Goal: Task Accomplishment & Management: Manage account settings

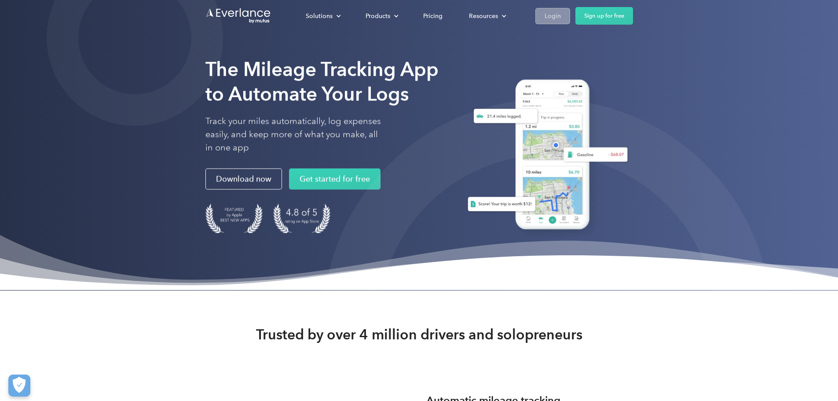
click at [561, 15] on div "Login" at bounding box center [553, 16] width 16 height 11
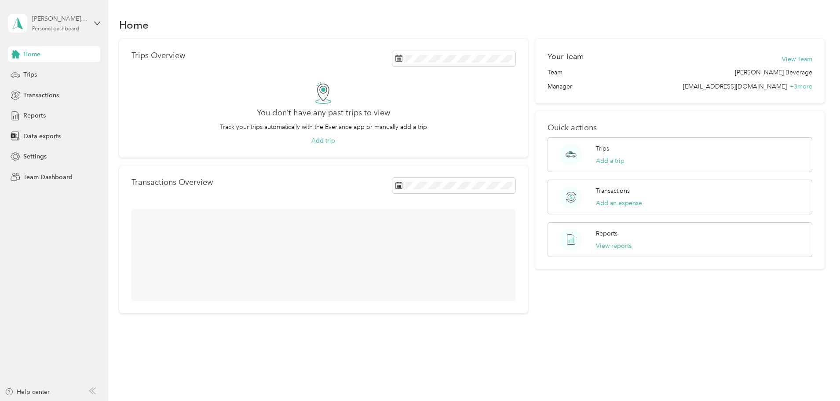
click at [64, 22] on div "Mark W Harmon" at bounding box center [59, 18] width 55 height 9
click at [61, 68] on div "Team dashboard" at bounding box center [39, 72] width 47 height 9
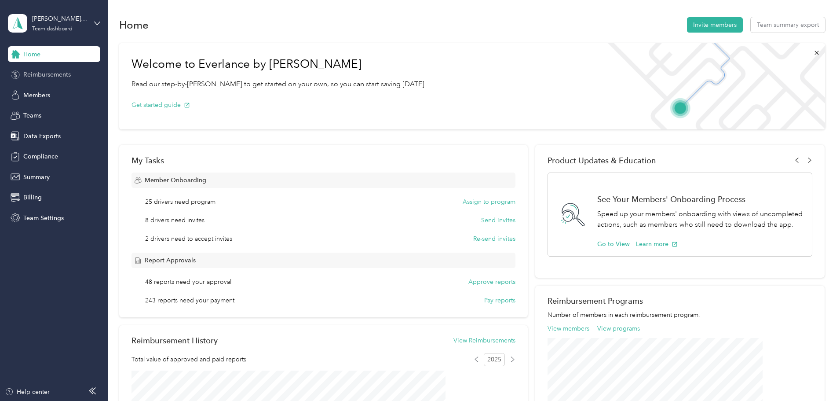
click at [61, 76] on span "Reimbursements" at bounding box center [47, 74] width 48 height 9
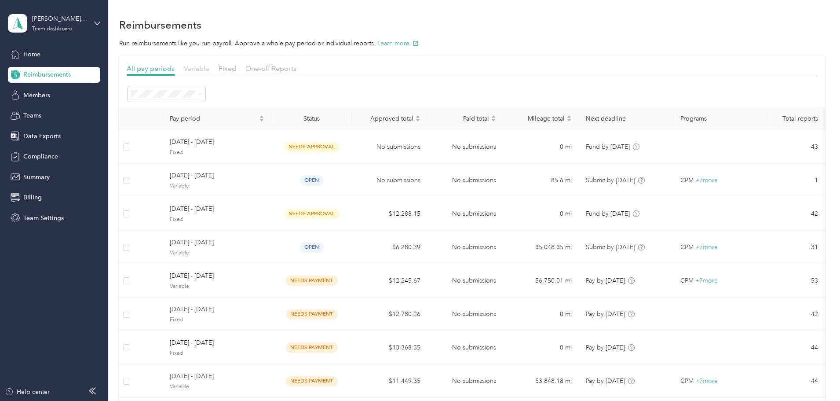
click at [209, 71] on span "Variable" at bounding box center [197, 68] width 26 height 8
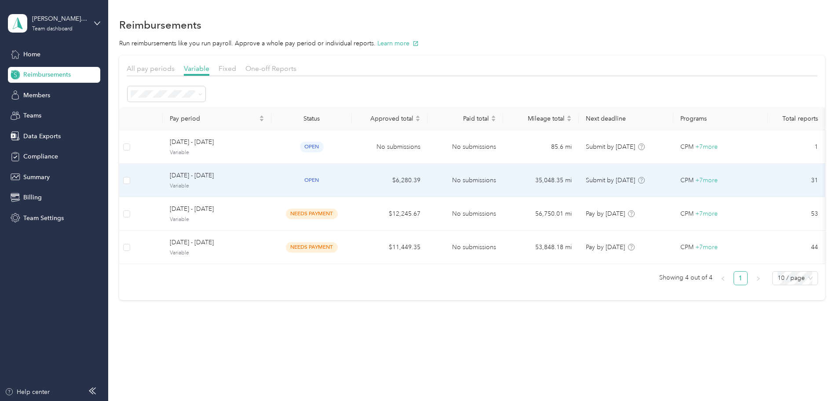
click at [345, 178] on div "open" at bounding box center [311, 180] width 66 height 10
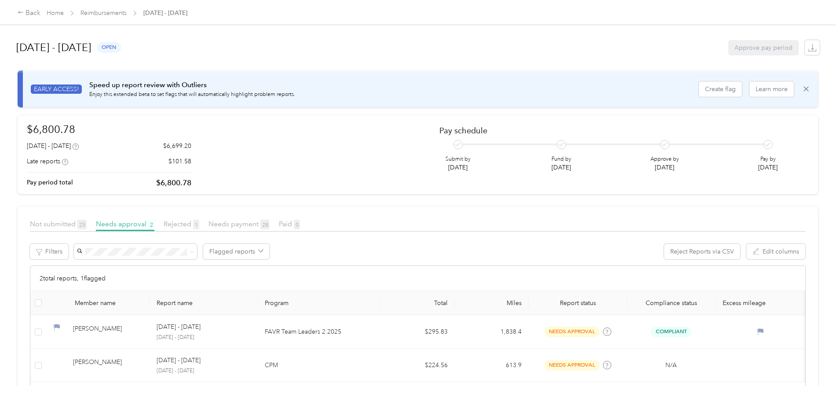
scroll to position [51, 0]
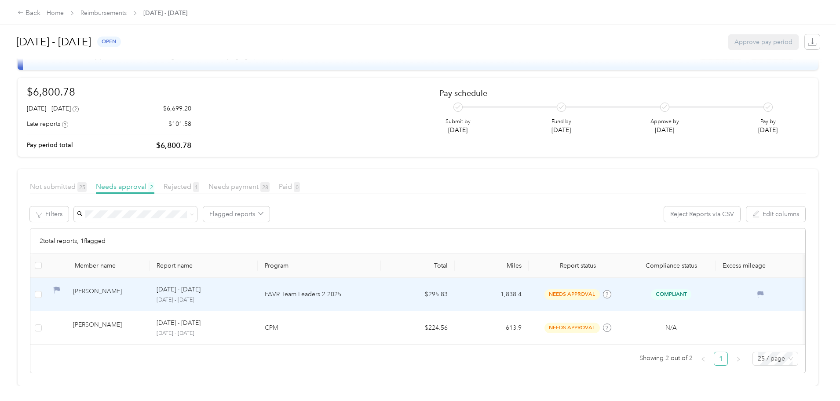
click at [201, 285] on p "[DATE] - [DATE]" at bounding box center [179, 290] width 44 height 10
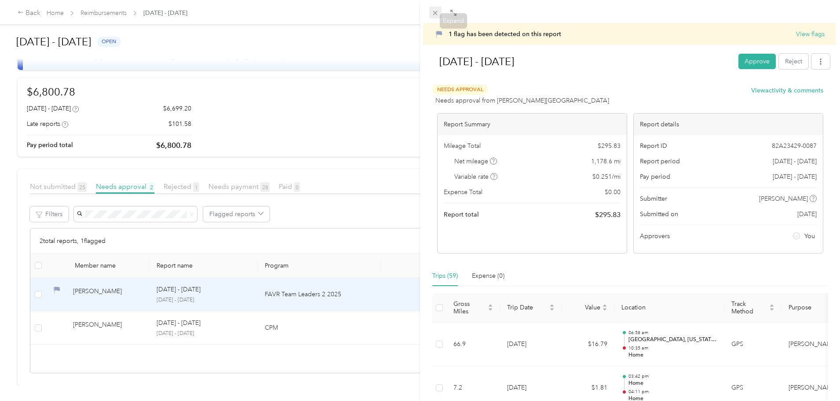
click at [433, 11] on icon at bounding box center [434, 12] width 7 height 7
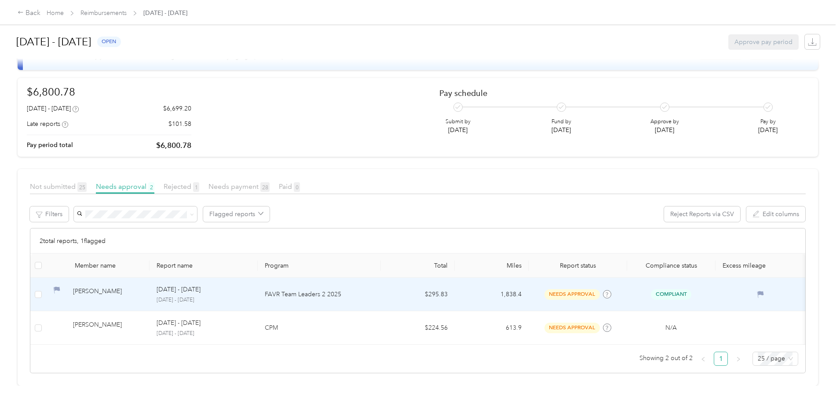
click at [201, 285] on p "[DATE] - [DATE]" at bounding box center [179, 290] width 44 height 10
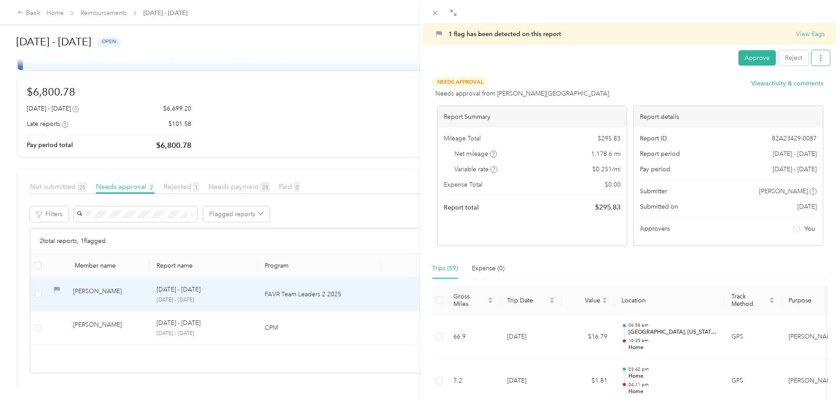
click at [818, 57] on icon "button" at bounding box center [821, 58] width 6 height 6
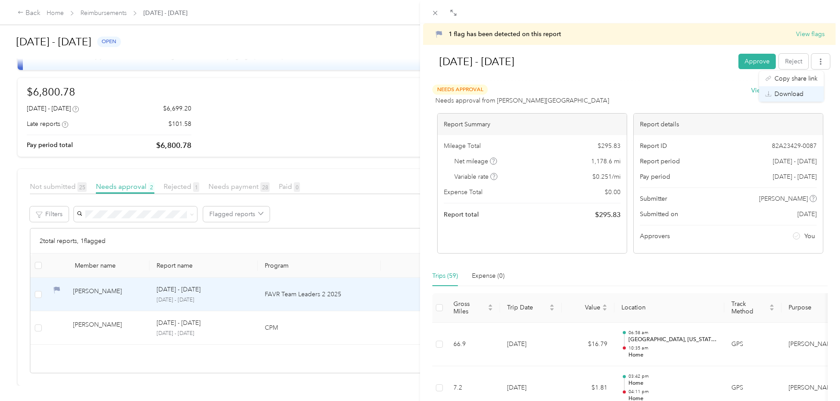
click at [789, 84] on li "Copy share link" at bounding box center [791, 78] width 65 height 15
click at [118, 307] on div "1 flag has been detected on this report View flags Sep 1 - 30, 2025 Approve Rej…" at bounding box center [420, 200] width 840 height 401
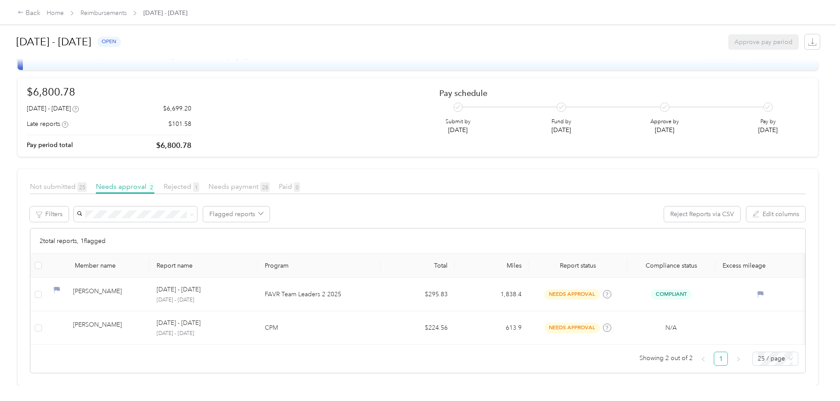
click at [107, 316] on div at bounding box center [420, 200] width 840 height 401
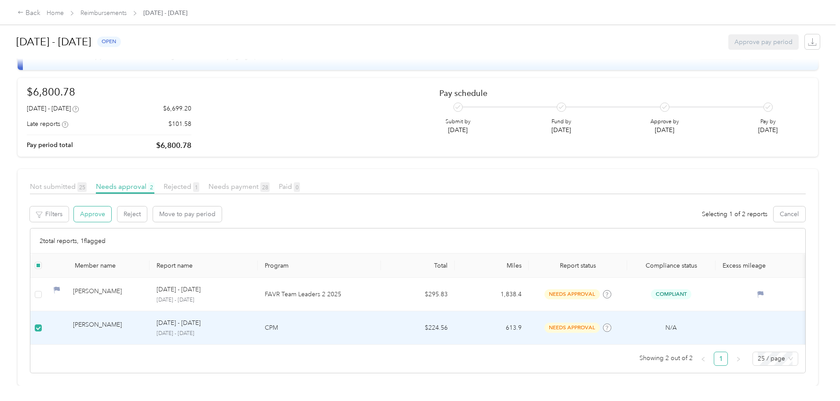
click at [111, 206] on button "Approve" at bounding box center [92, 213] width 37 height 15
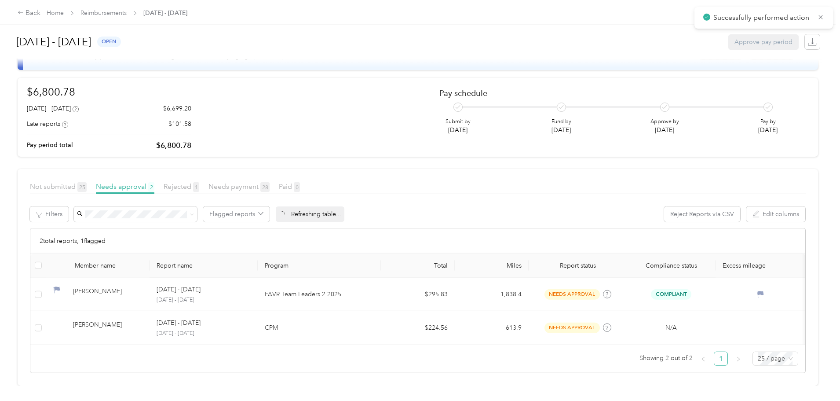
scroll to position [17, 0]
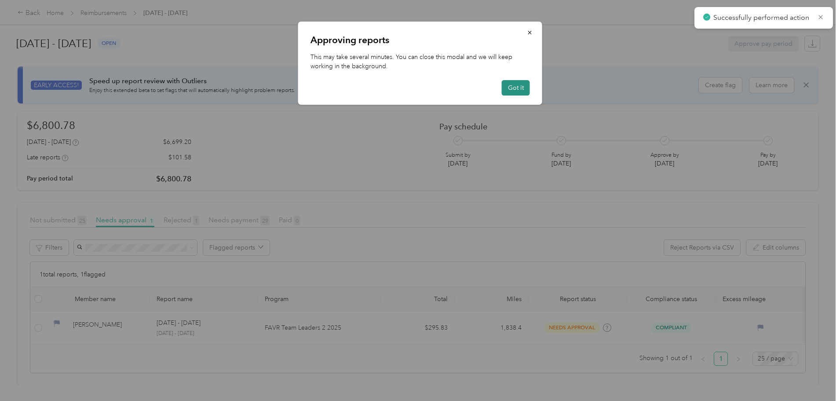
click at [506, 88] on button "Got it" at bounding box center [516, 87] width 28 height 15
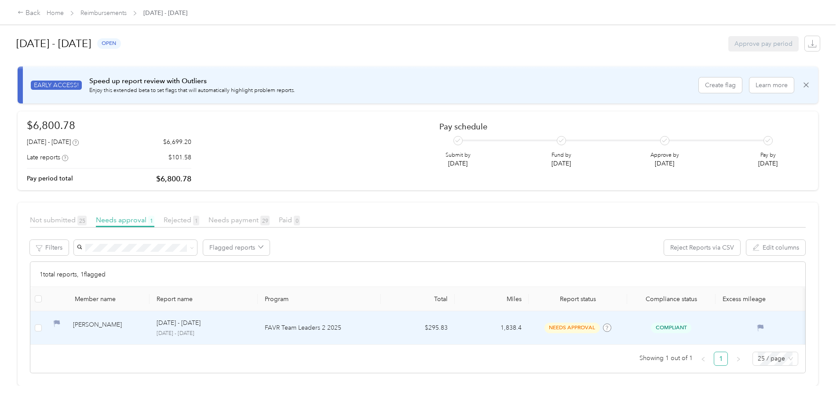
click at [239, 318] on div "Sep 1 - 30, 2025 September 1 - 30, 2025" at bounding box center [204, 327] width 94 height 19
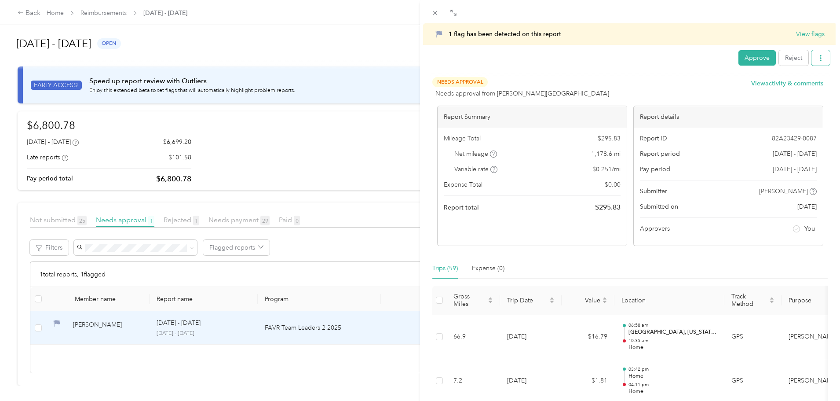
click at [818, 58] on button "button" at bounding box center [821, 57] width 18 height 15
click at [792, 88] on span "Download" at bounding box center [789, 90] width 29 height 9
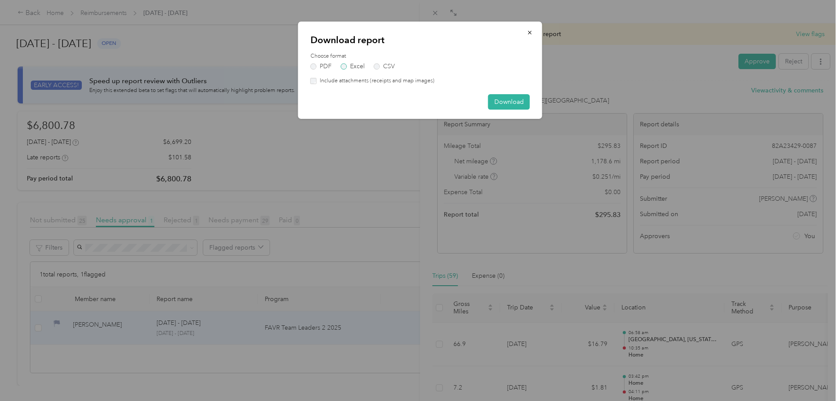
drag, startPoint x: 354, startPoint y: 66, endPoint x: 380, endPoint y: 67, distance: 26.0
click at [354, 66] on label "Excel" at bounding box center [353, 66] width 24 height 6
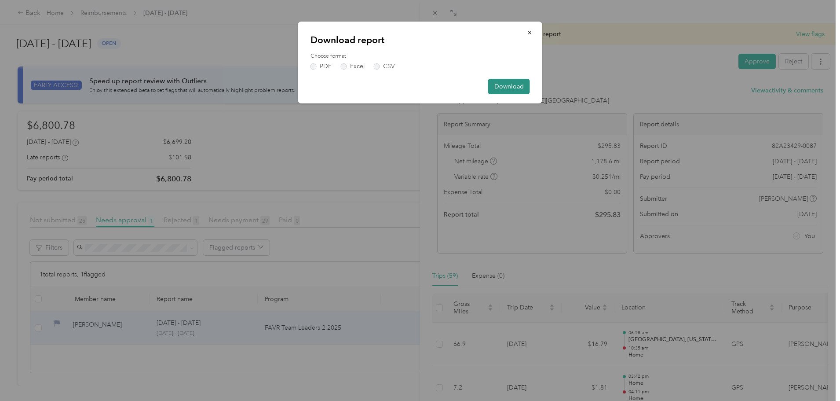
click at [491, 88] on button "Download" at bounding box center [509, 86] width 42 height 15
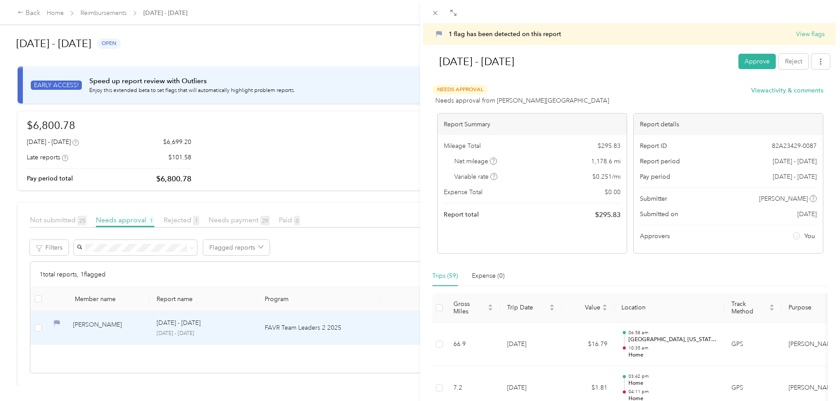
click at [66, 197] on div "1 flag has been detected on this report View flags Sep 1 - 30, 2025 Approve Rej…" at bounding box center [420, 200] width 840 height 401
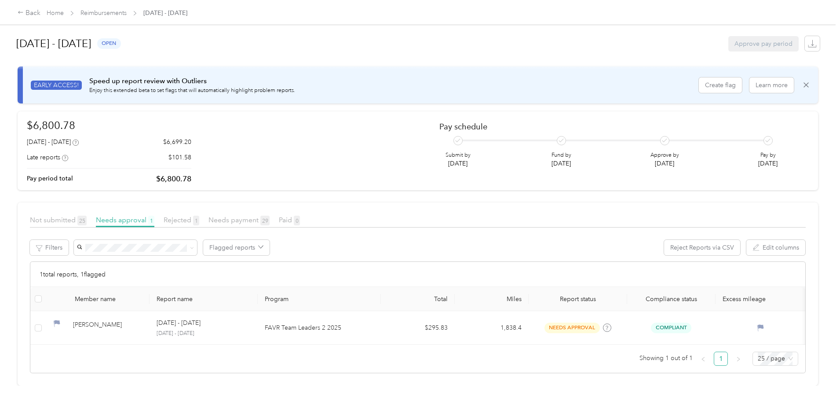
click at [109, 309] on div at bounding box center [420, 200] width 840 height 401
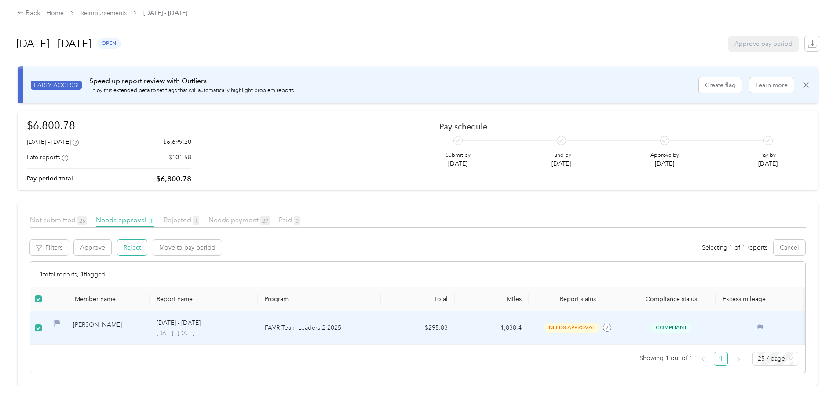
click at [147, 240] on button "Reject" at bounding box center [131, 247] width 29 height 15
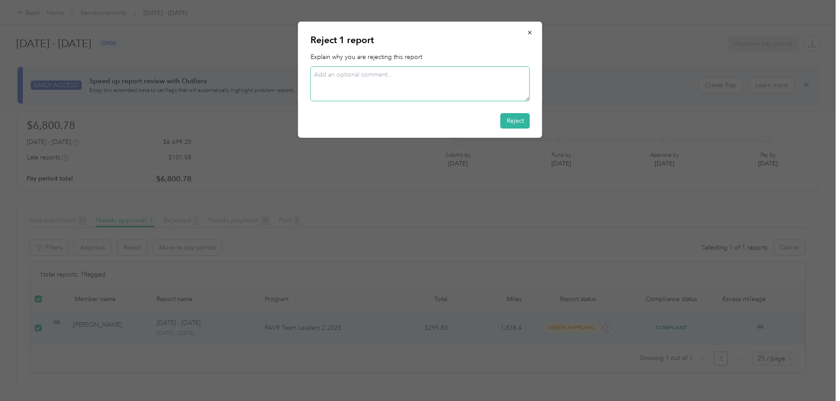
click at [366, 83] on textarea at bounding box center [420, 83] width 219 height 35
type textarea "Removing Trip"
click at [501, 115] on button "Reject" at bounding box center [515, 120] width 29 height 15
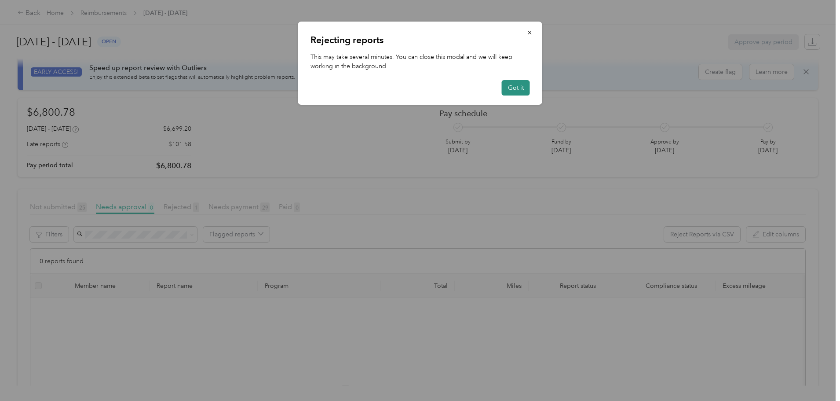
click at [518, 90] on button "Got it" at bounding box center [516, 87] width 28 height 15
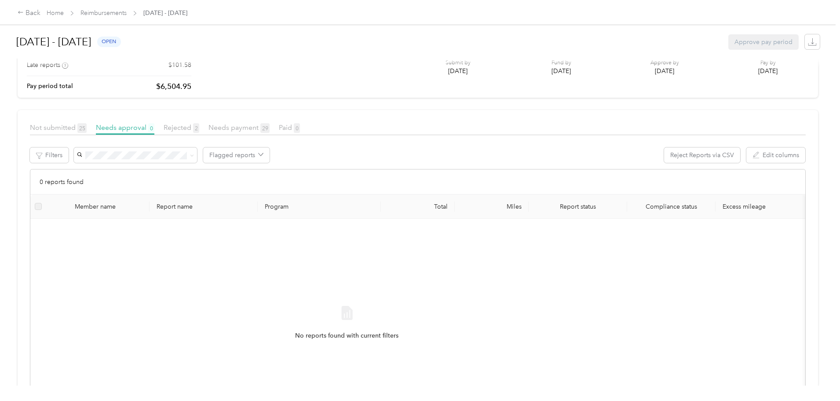
scroll to position [105, 0]
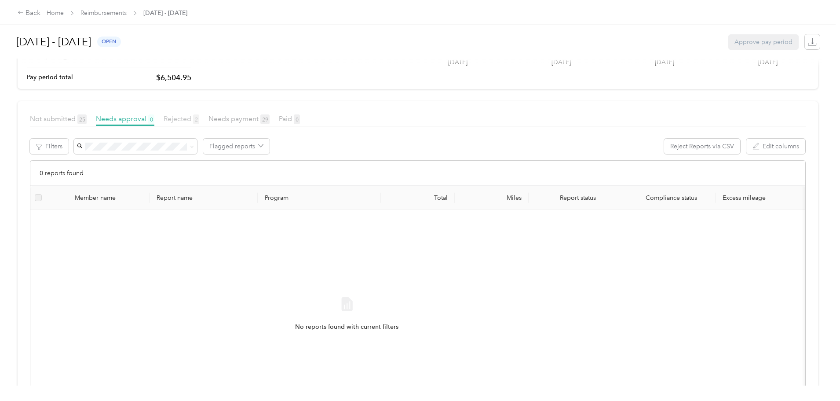
click at [199, 120] on span "Rejected 2" at bounding box center [182, 118] width 36 height 8
click at [154, 117] on span "Needs approval 0" at bounding box center [125, 118] width 58 height 8
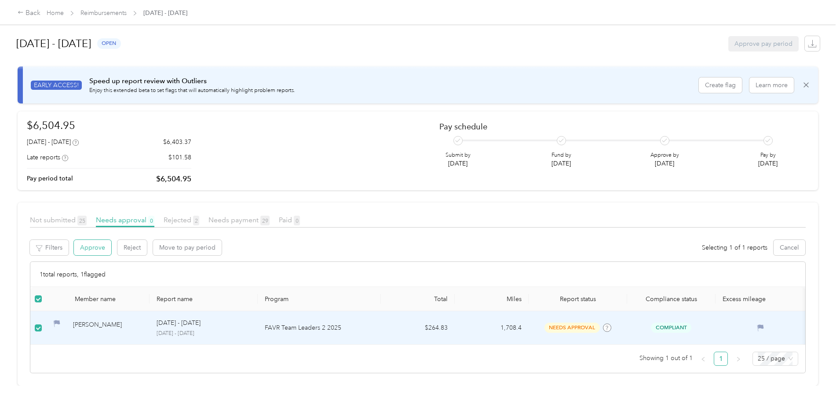
click at [111, 240] on button "Approve" at bounding box center [92, 247] width 37 height 15
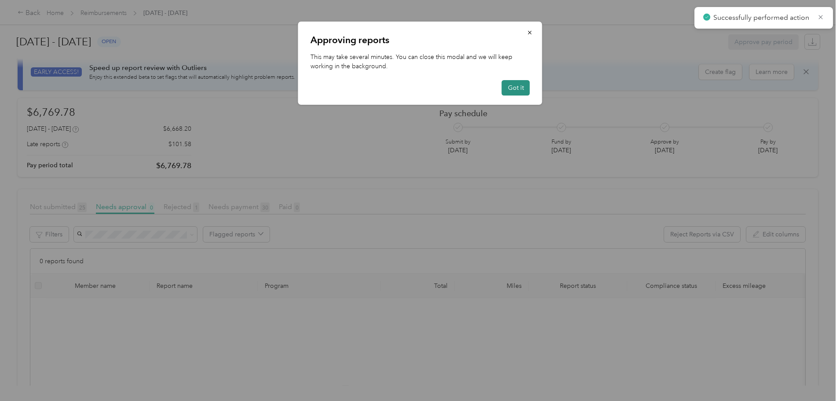
click at [516, 88] on button "Got it" at bounding box center [516, 87] width 28 height 15
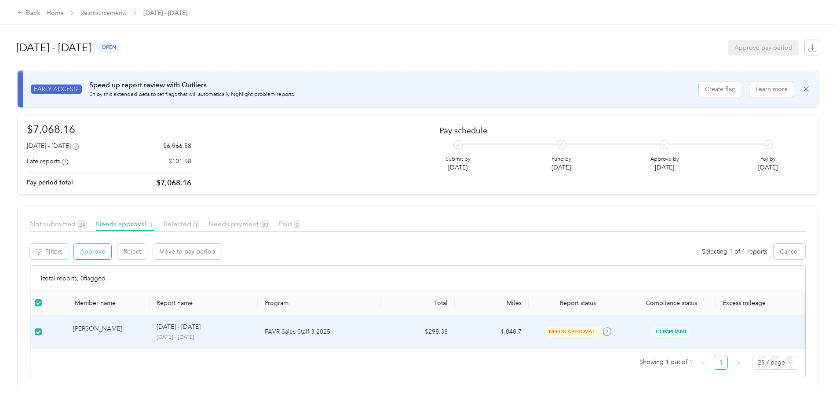
click at [111, 251] on button "Approve" at bounding box center [92, 251] width 37 height 15
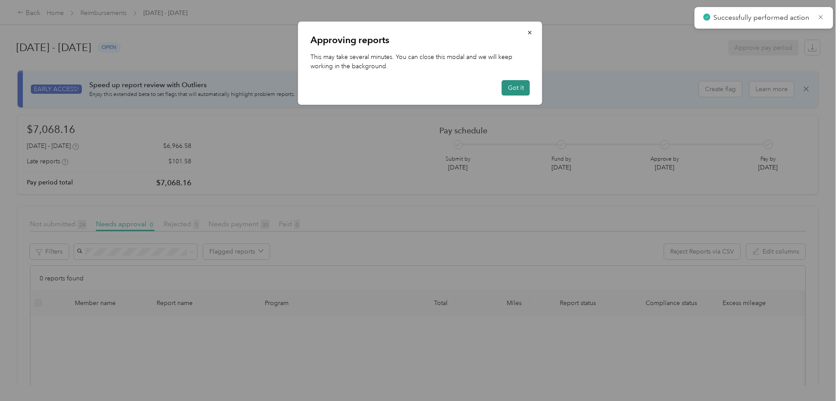
click at [512, 86] on button "Got it" at bounding box center [516, 87] width 28 height 15
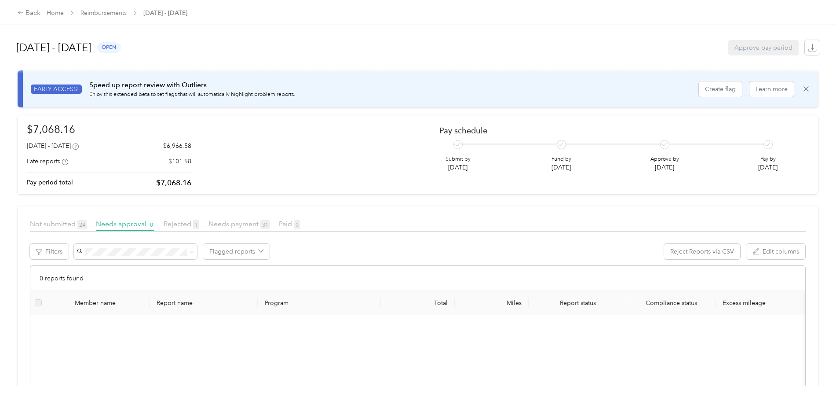
click at [42, 304] on label at bounding box center [38, 303] width 7 height 10
click at [132, 217] on article "Not submitted 24 Needs approval 0 Rejected 1 Needs payment 31 Paid 0 Filters Fl…" at bounding box center [418, 378] width 801 height 345
click at [132, 218] on article "Not submitted 24 Needs approval 0 Rejected 1 Needs payment 31 Paid 0 Filters Fl…" at bounding box center [418, 378] width 801 height 345
click at [87, 220] on span "Not submitted 24" at bounding box center [58, 223] width 57 height 8
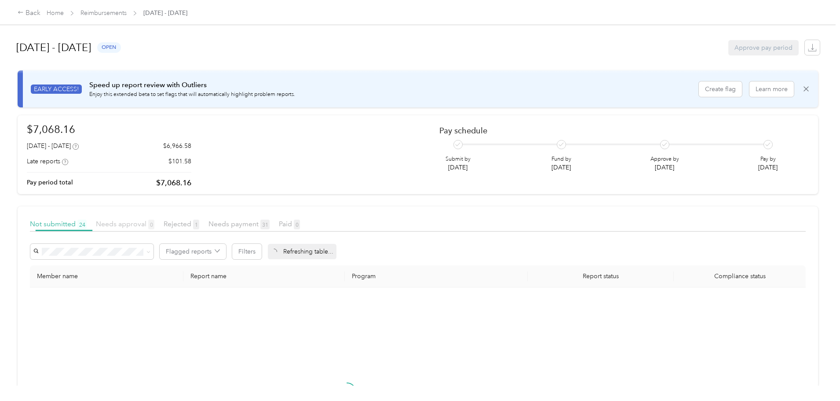
click at [154, 224] on span "Needs approval 0" at bounding box center [125, 223] width 58 height 8
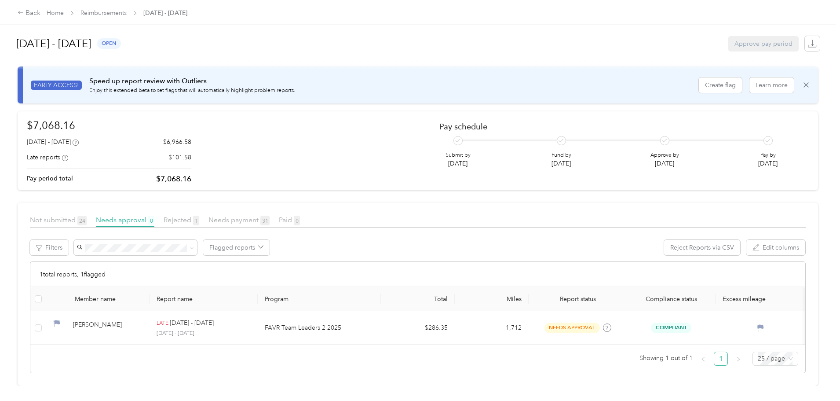
scroll to position [17, 0]
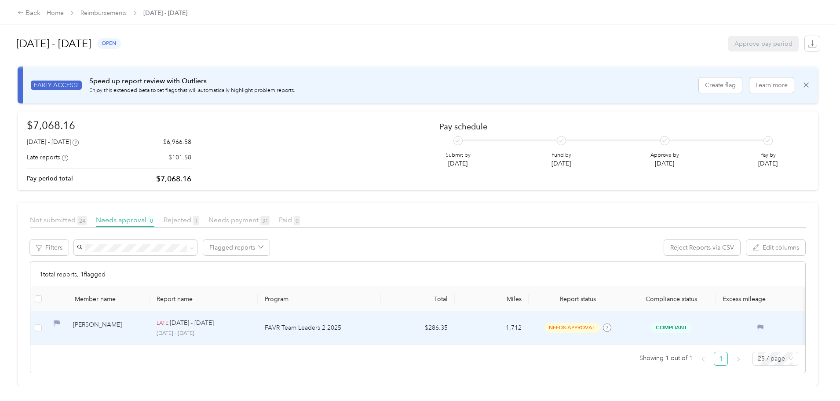
click at [338, 323] on p "FAVR Team Leaders 2 2025" at bounding box center [319, 328] width 109 height 10
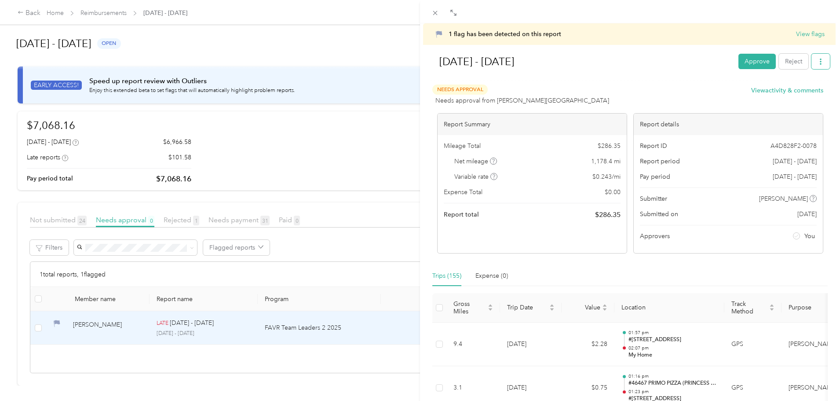
click at [817, 63] on button "button" at bounding box center [821, 61] width 18 height 15
click at [794, 95] on span "Download" at bounding box center [789, 93] width 29 height 9
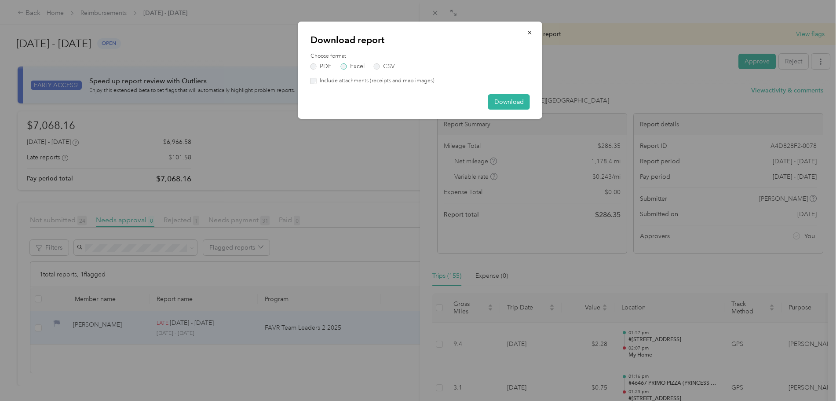
click at [363, 69] on label "Excel" at bounding box center [353, 66] width 24 height 6
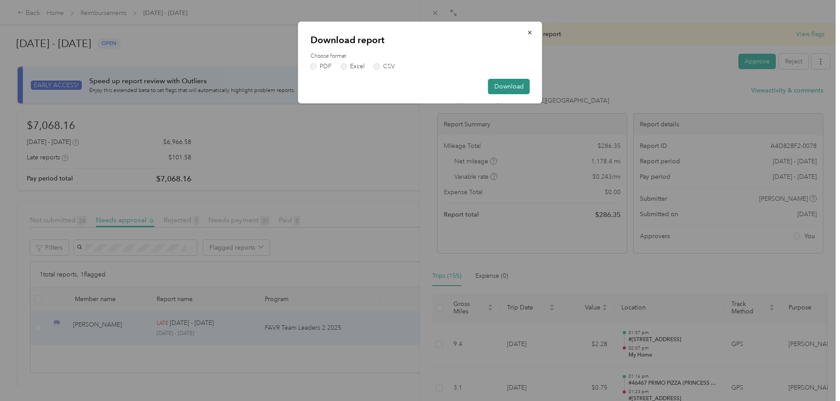
click at [497, 81] on button "Download" at bounding box center [509, 86] width 42 height 15
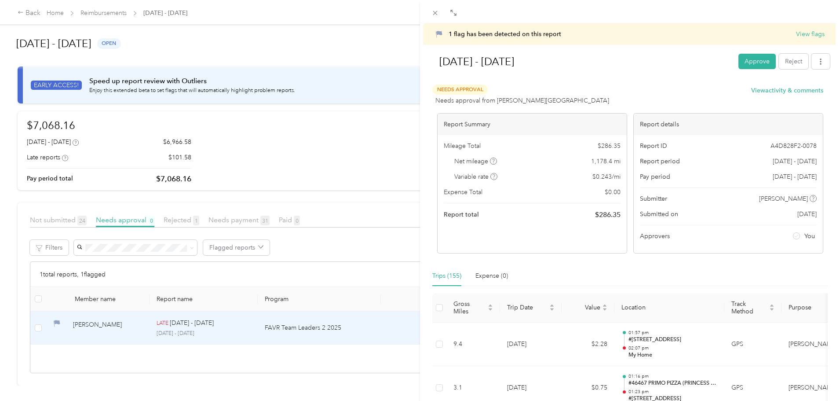
click at [11, 200] on div "1 flag has been detected on this report View flags [DATE] - [DATE] Approve Reje…" at bounding box center [420, 200] width 840 height 401
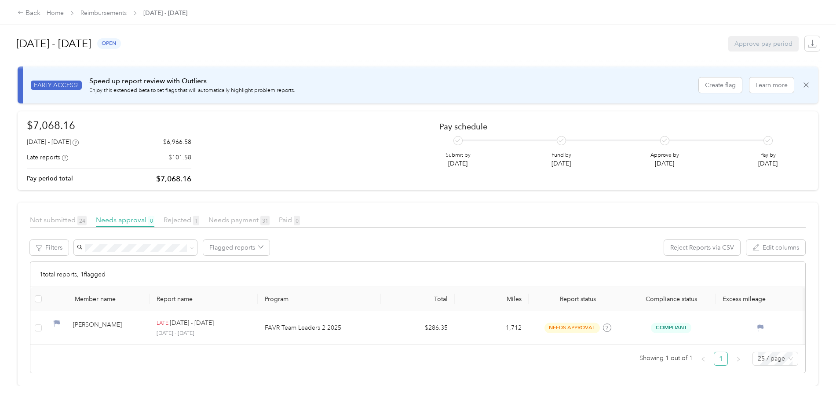
click at [25, 192] on div at bounding box center [420, 200] width 840 height 401
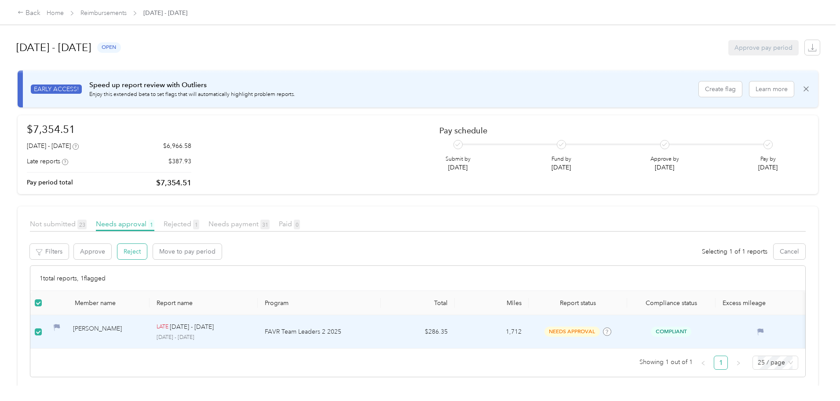
click at [147, 256] on button "Reject" at bounding box center [131, 251] width 29 height 15
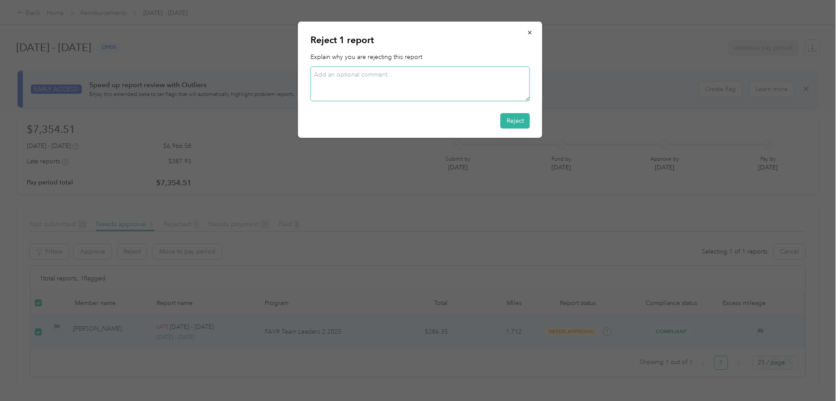
click at [377, 75] on textarea at bounding box center [420, 83] width 219 height 35
click at [384, 77] on textarea at bounding box center [420, 83] width 219 height 35
type textarea "A"
click at [513, 118] on button "Reject" at bounding box center [515, 120] width 29 height 15
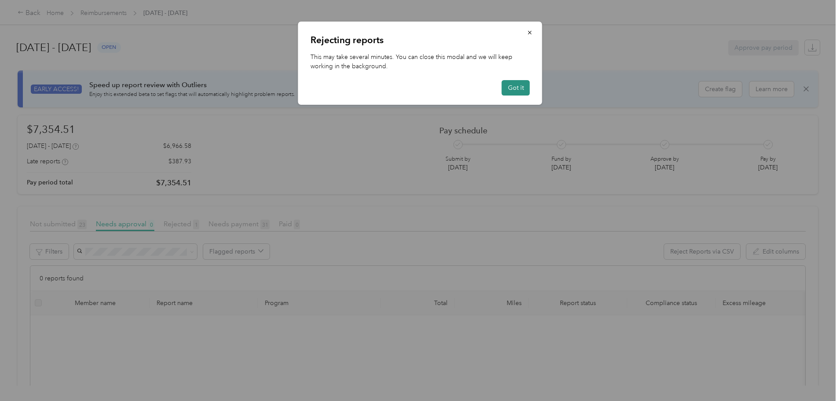
click at [509, 83] on button "Got it" at bounding box center [516, 87] width 28 height 15
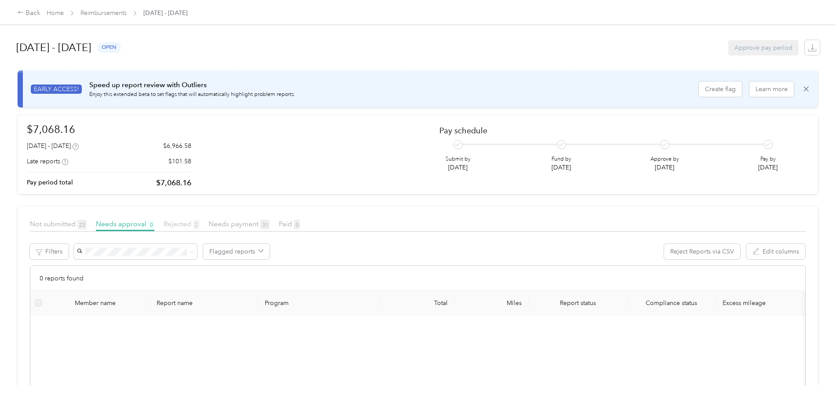
click at [199, 220] on span "Rejected 2" at bounding box center [182, 223] width 36 height 8
click at [154, 225] on span "Needs approval 0" at bounding box center [125, 223] width 58 height 8
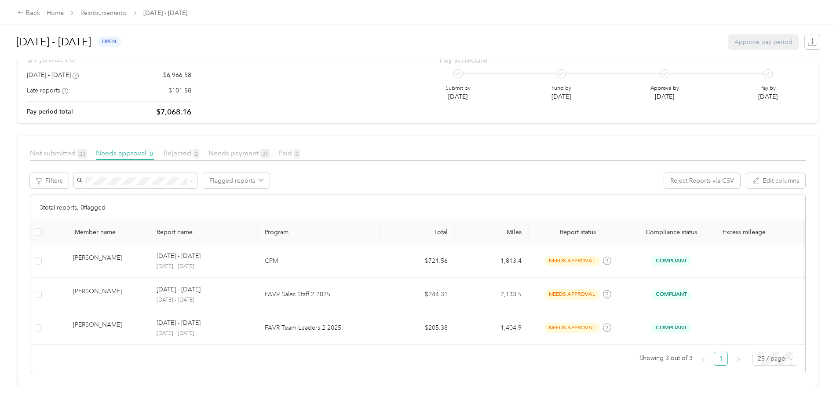
scroll to position [84, 0]
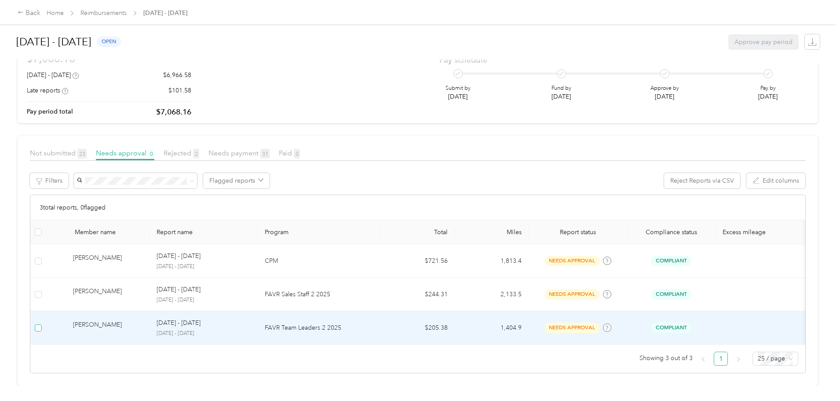
click at [42, 323] on label at bounding box center [38, 328] width 7 height 10
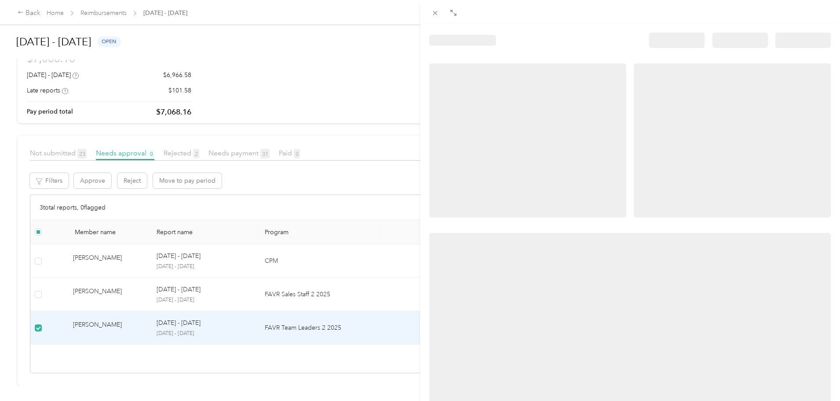
click at [106, 284] on div at bounding box center [420, 200] width 840 height 401
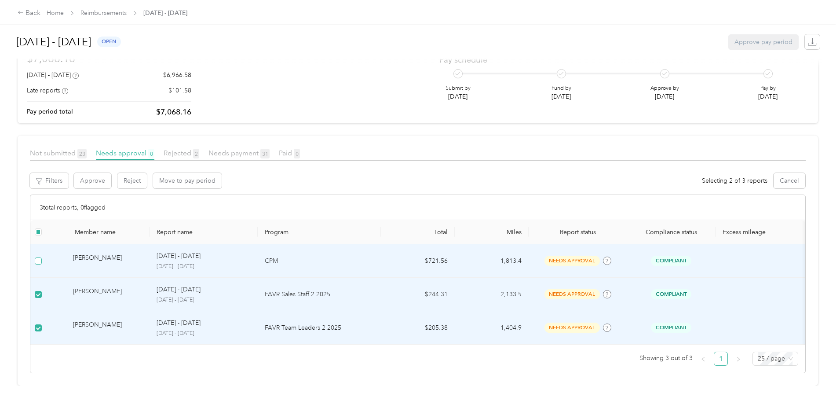
click at [42, 256] on label at bounding box center [38, 261] width 7 height 10
click at [111, 173] on button "Approve" at bounding box center [92, 180] width 37 height 15
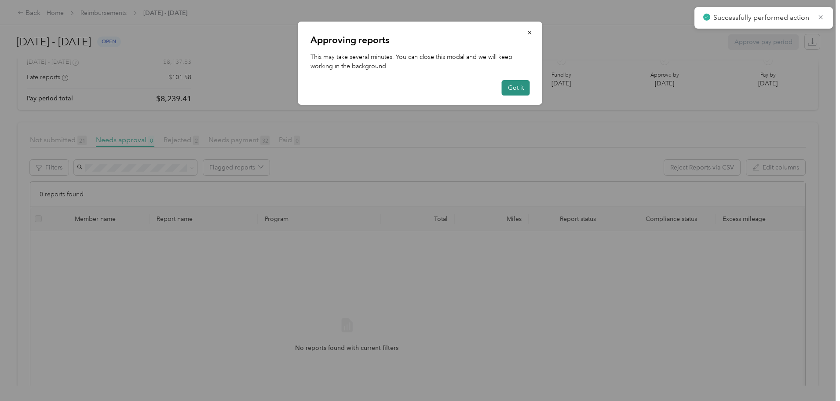
click at [515, 88] on button "Got it" at bounding box center [516, 87] width 28 height 15
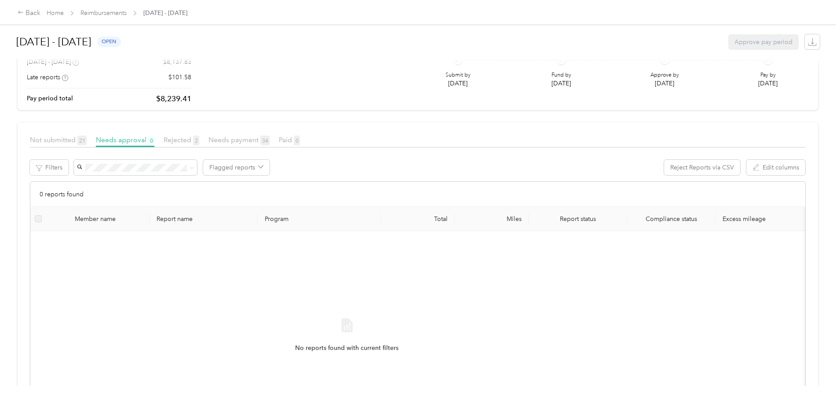
click at [199, 144] on div "Rejected 2" at bounding box center [182, 140] width 36 height 11
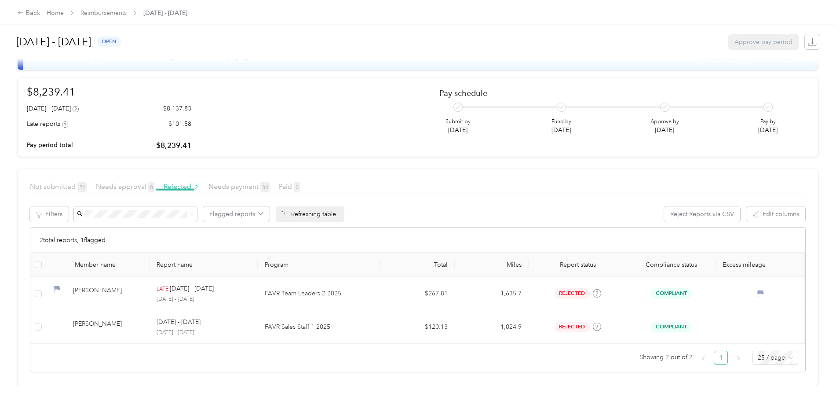
scroll to position [17, 0]
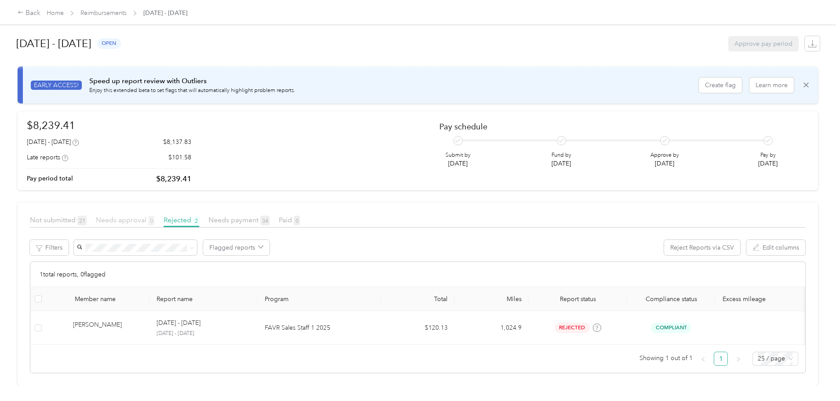
click at [154, 216] on span "Needs approval 0" at bounding box center [125, 220] width 58 height 8
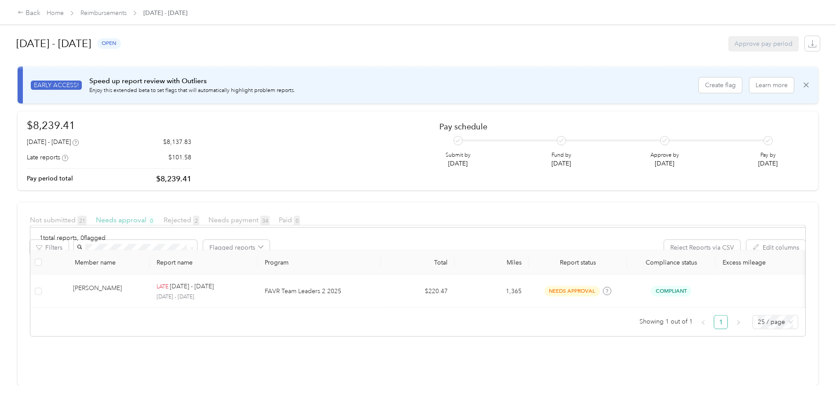
scroll to position [17, 0]
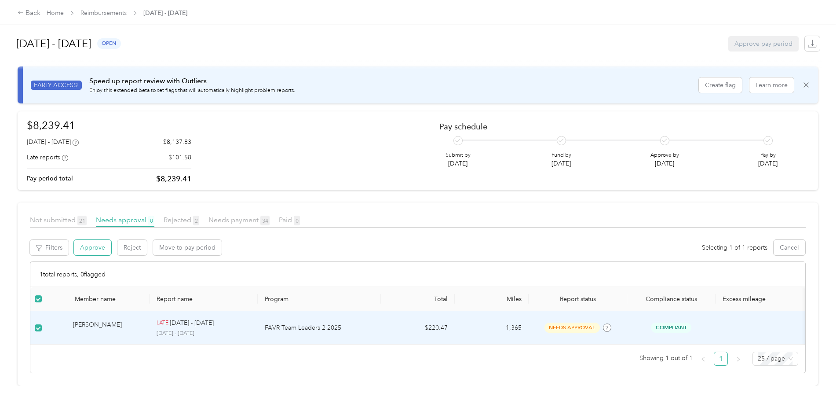
click at [111, 240] on button "Approve" at bounding box center [92, 247] width 37 height 15
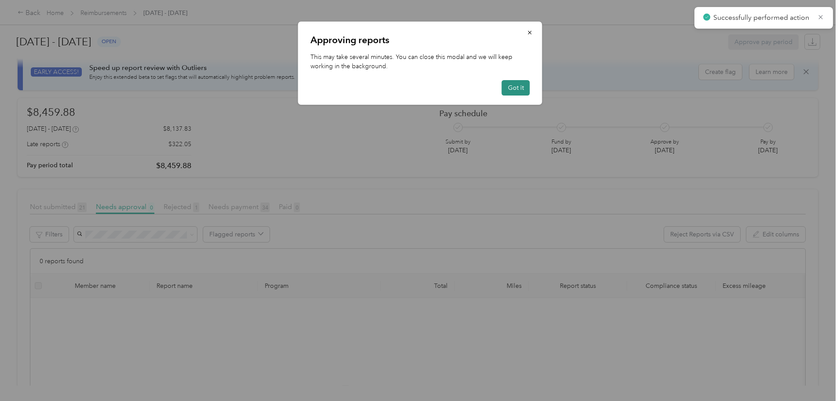
click at [515, 84] on button "Got it" at bounding box center [516, 87] width 28 height 15
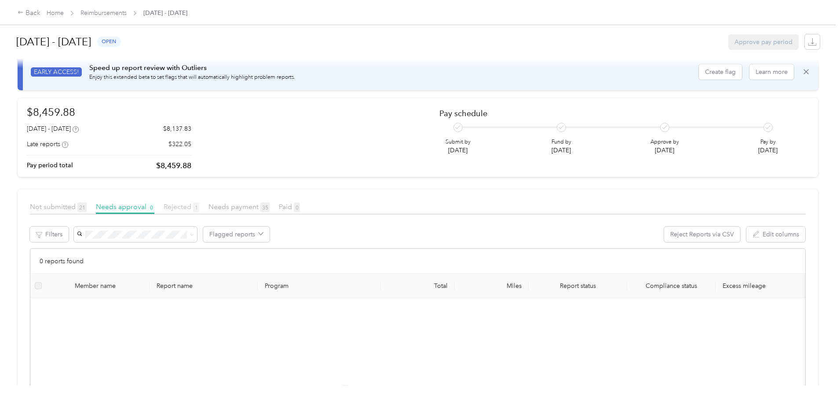
click at [199, 206] on span "Rejected 1" at bounding box center [182, 206] width 36 height 8
click at [154, 207] on span "Needs approval 0" at bounding box center [125, 206] width 58 height 8
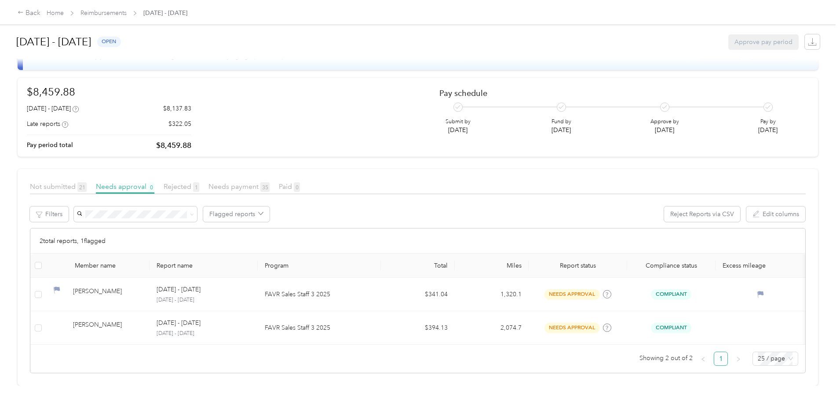
scroll to position [51, 0]
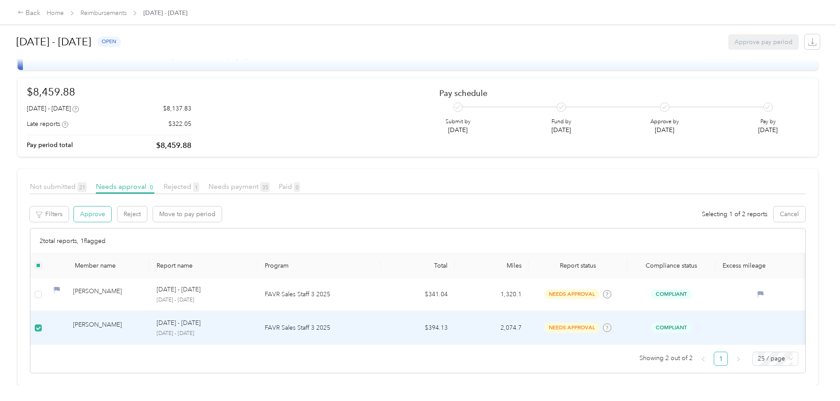
click at [111, 206] on button "Approve" at bounding box center [92, 213] width 37 height 15
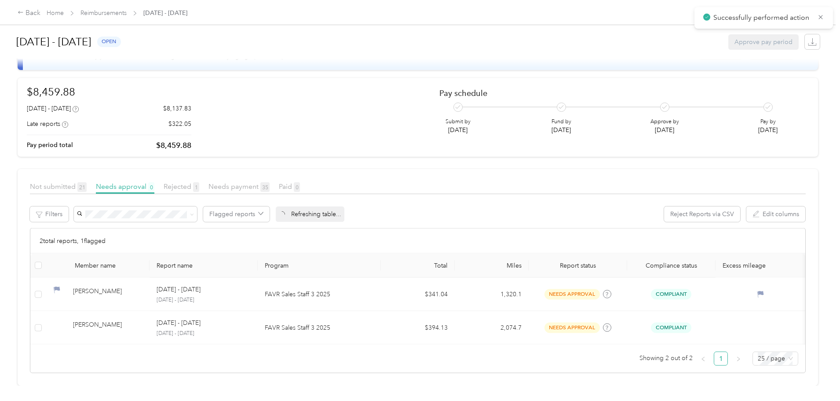
scroll to position [17, 0]
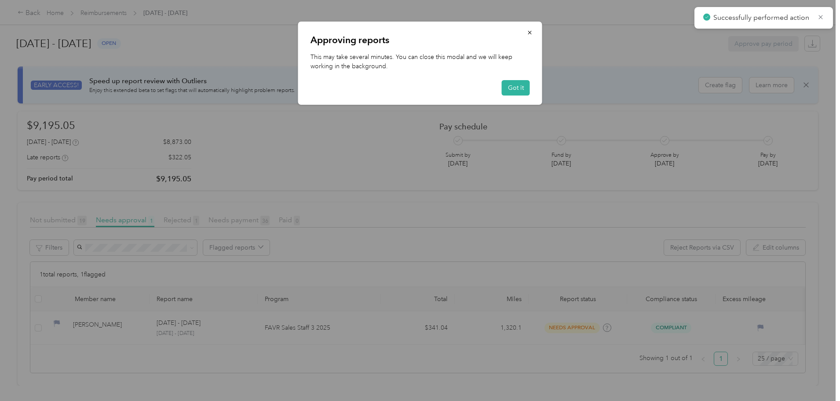
click at [515, 78] on div "Approving reports This may take several minutes. You can close this modal and w…" at bounding box center [420, 63] width 244 height 83
click at [514, 84] on button "Got it" at bounding box center [516, 87] width 28 height 15
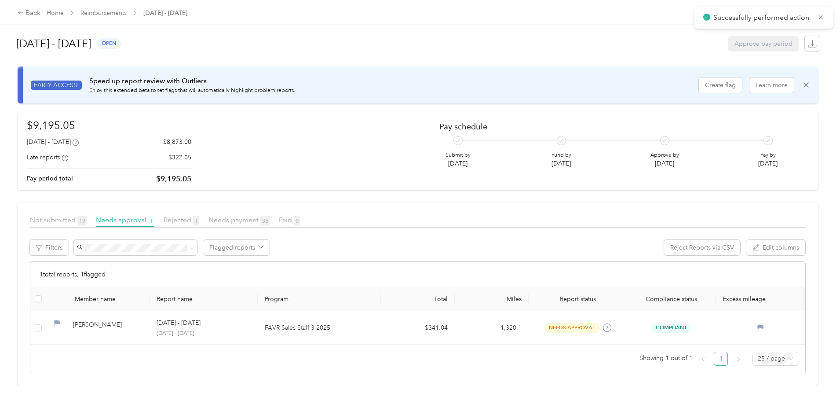
click at [330, 323] on p "FAVR Sales Staff 3 2025" at bounding box center [319, 328] width 109 height 10
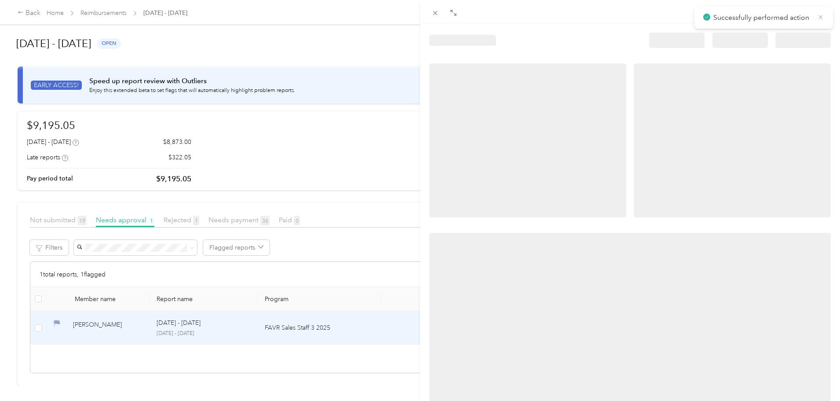
click at [819, 15] on icon at bounding box center [820, 17] width 7 height 8
click at [286, 316] on div at bounding box center [420, 200] width 840 height 401
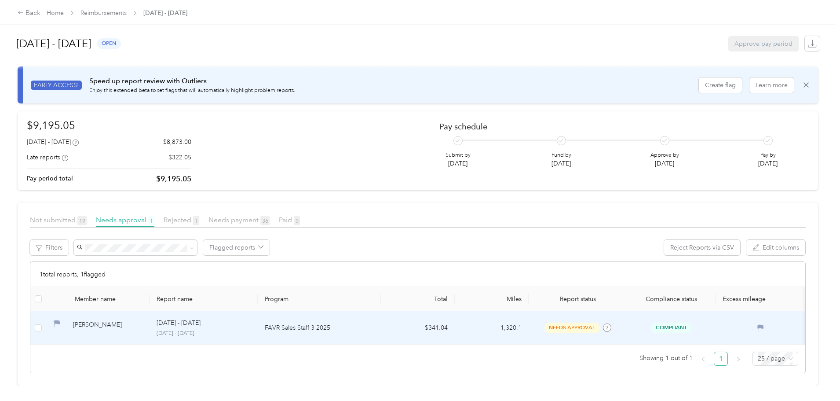
click at [248, 329] on p "[DATE] - [DATE]" at bounding box center [204, 333] width 94 height 8
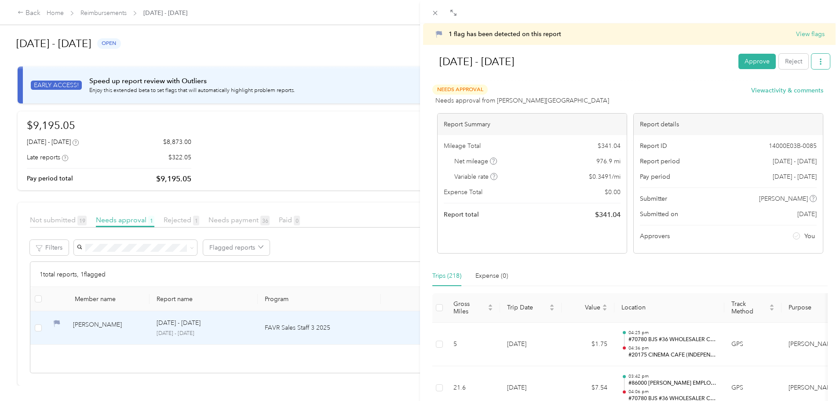
click at [819, 62] on button "button" at bounding box center [821, 61] width 18 height 15
click at [797, 88] on li "Download" at bounding box center [791, 93] width 65 height 15
click at [796, 93] on span "Download" at bounding box center [789, 93] width 29 height 9
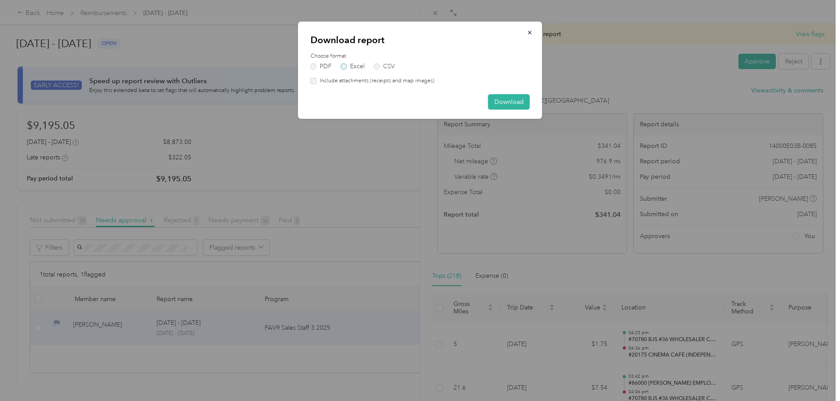
click at [350, 65] on label "Excel" at bounding box center [353, 66] width 24 height 6
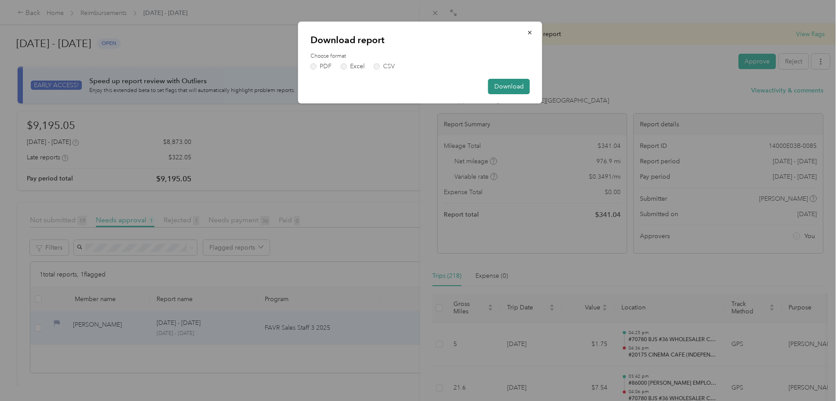
click at [506, 85] on button "Download" at bounding box center [509, 86] width 42 height 15
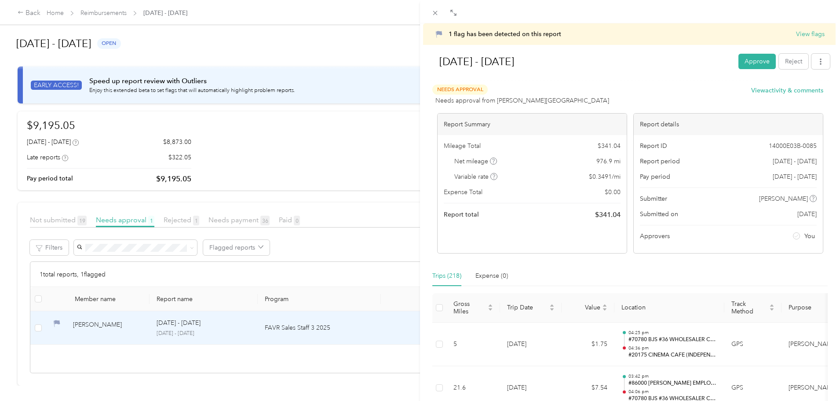
click at [106, 316] on div "1 flag has been detected on this report View flags Sep 1 - 30, 2025 Approve Rej…" at bounding box center [420, 200] width 840 height 401
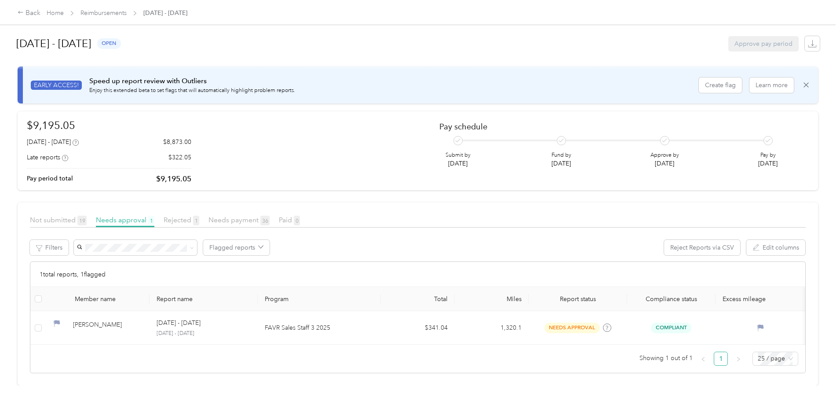
click at [109, 315] on div at bounding box center [420, 200] width 840 height 401
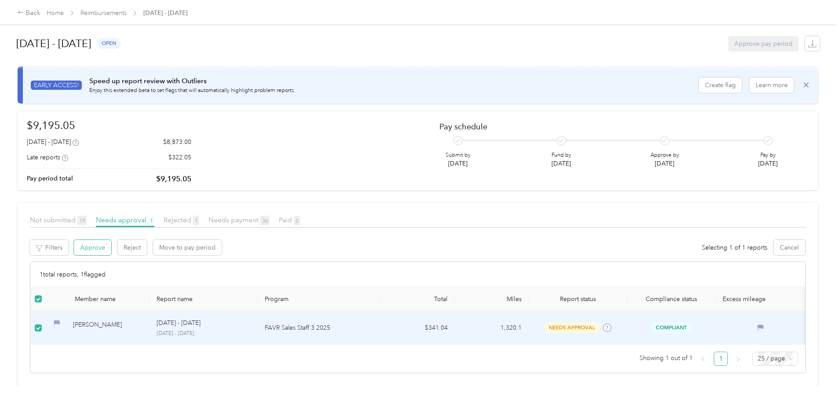
click at [111, 240] on button "Approve" at bounding box center [92, 247] width 37 height 15
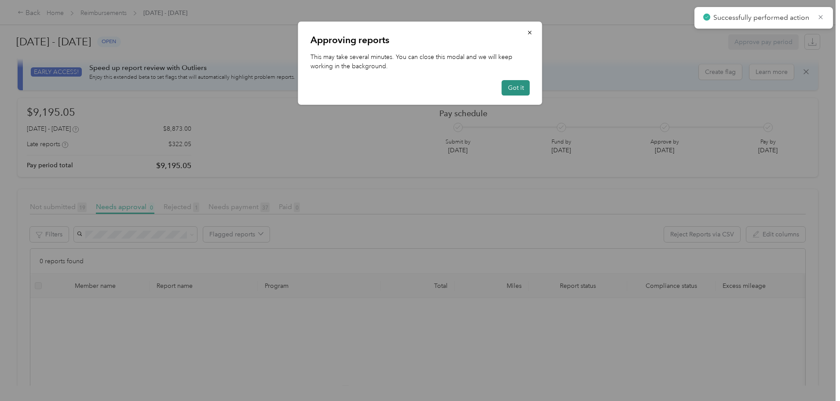
drag, startPoint x: 517, startPoint y: 89, endPoint x: 526, endPoint y: 88, distance: 8.9
click at [518, 89] on button "Got it" at bounding box center [516, 87] width 28 height 15
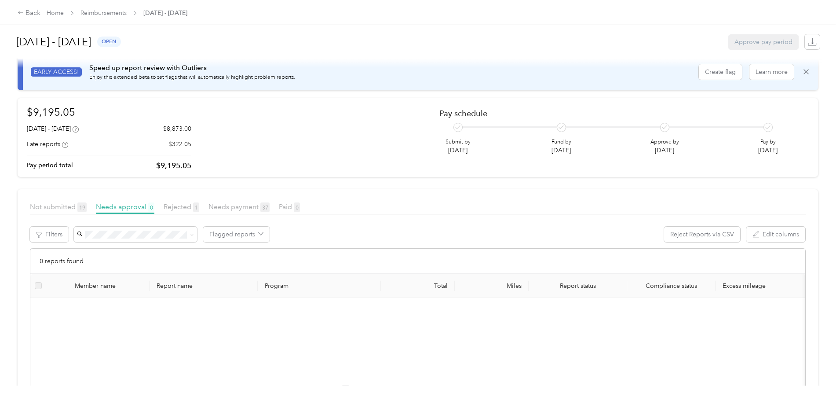
click at [157, 205] on div "Not submitted 19 Needs approval 0 Rejected 1 Needs payment 37 Paid 0" at bounding box center [418, 207] width 776 height 13
click at [87, 206] on span "Not submitted 19" at bounding box center [58, 206] width 57 height 8
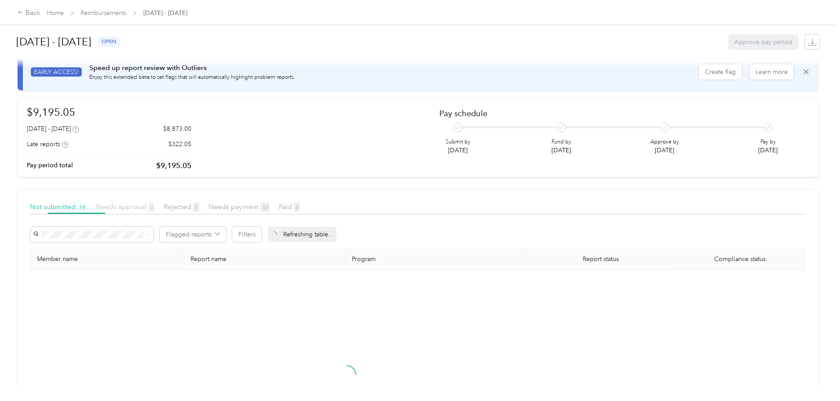
click at [154, 205] on span "Needs approval 0" at bounding box center [125, 206] width 58 height 8
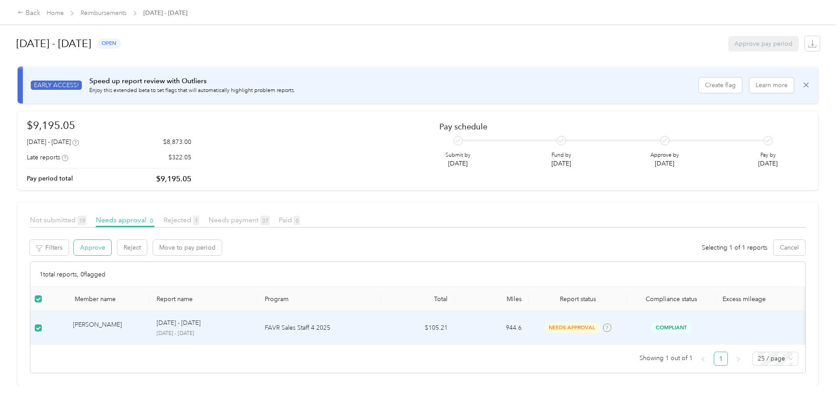
click at [111, 240] on button "Approve" at bounding box center [92, 247] width 37 height 15
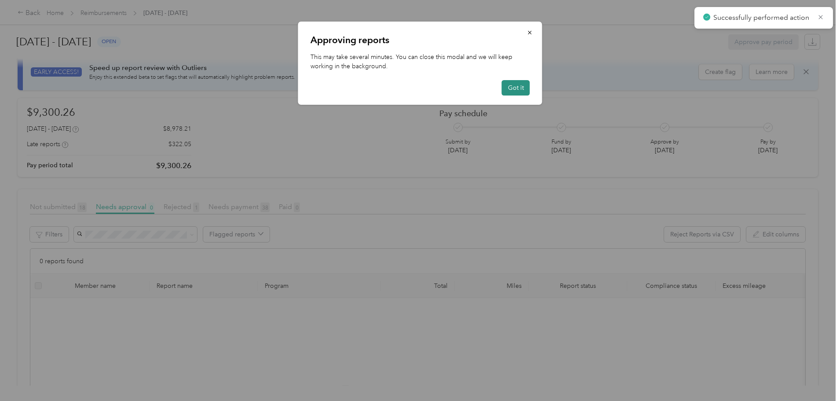
click at [512, 85] on button "Got it" at bounding box center [516, 87] width 28 height 15
